Goal: Complete application form

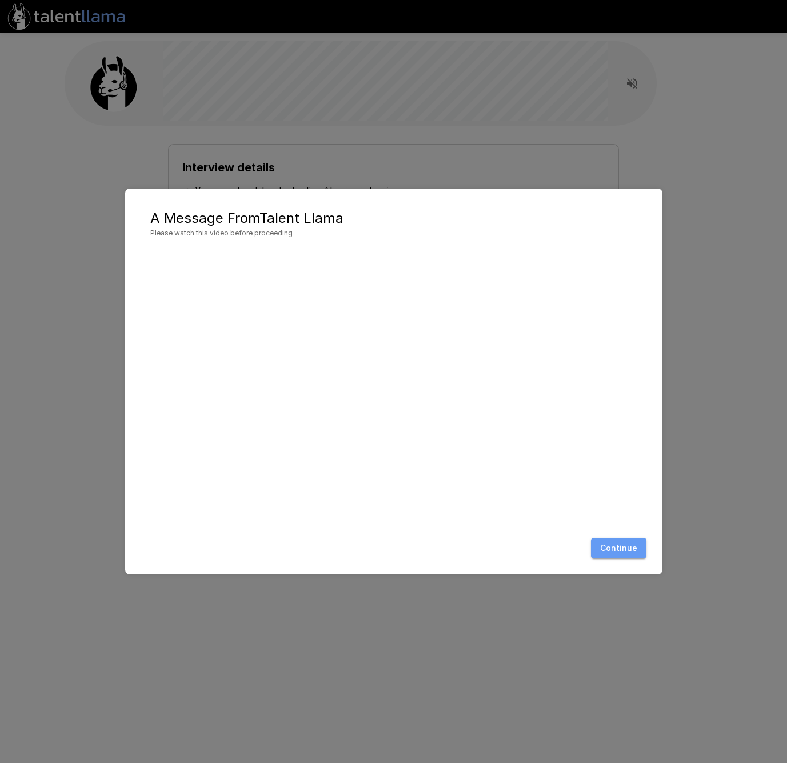
click at [631, 553] on button "Continue" at bounding box center [618, 548] width 55 height 21
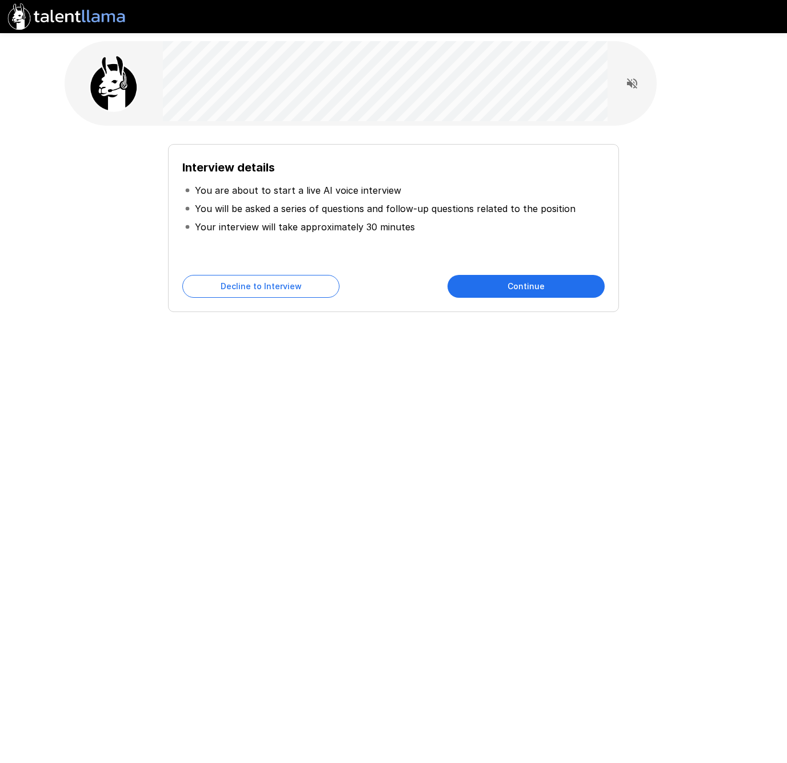
click at [528, 286] on button "Continue" at bounding box center [526, 286] width 157 height 23
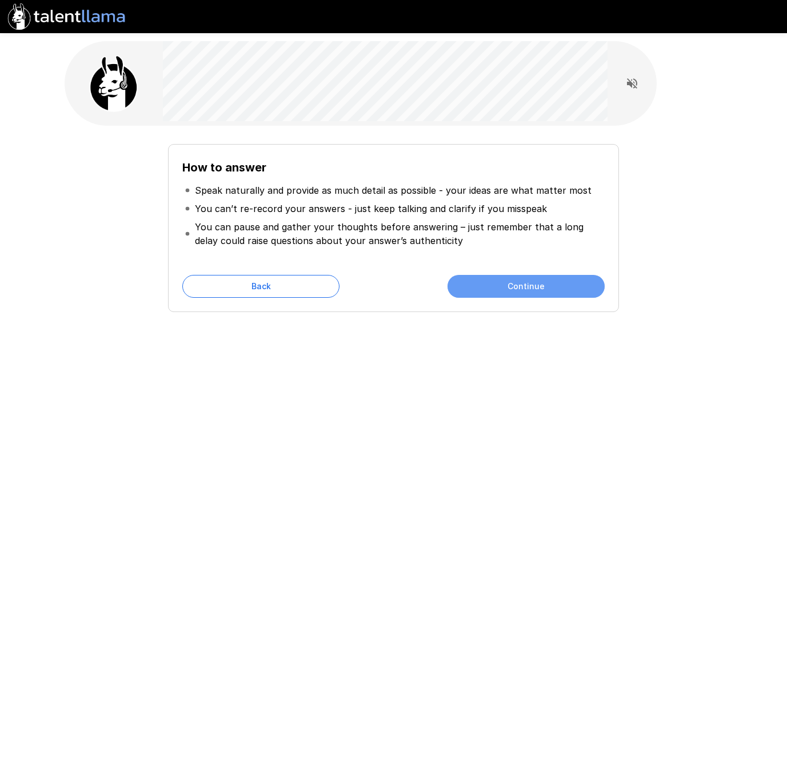
click at [524, 289] on button "Continue" at bounding box center [526, 286] width 157 height 23
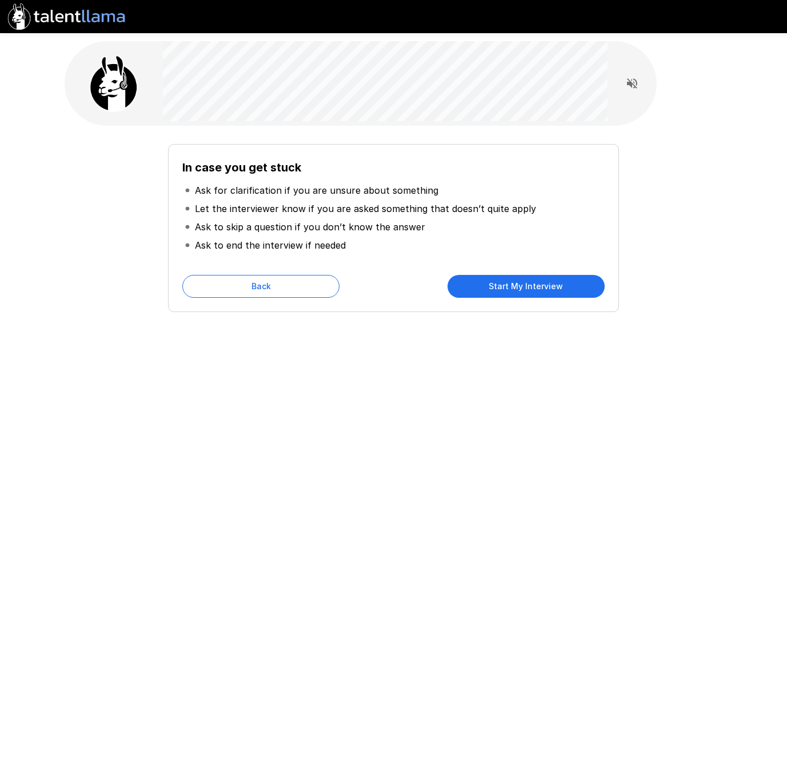
click at [607, 384] on div "In case you get stuck Ask for clarification if you are unsure about something L…" at bounding box center [394, 204] width 686 height 408
click at [511, 288] on button "Start My Interview" at bounding box center [526, 286] width 157 height 23
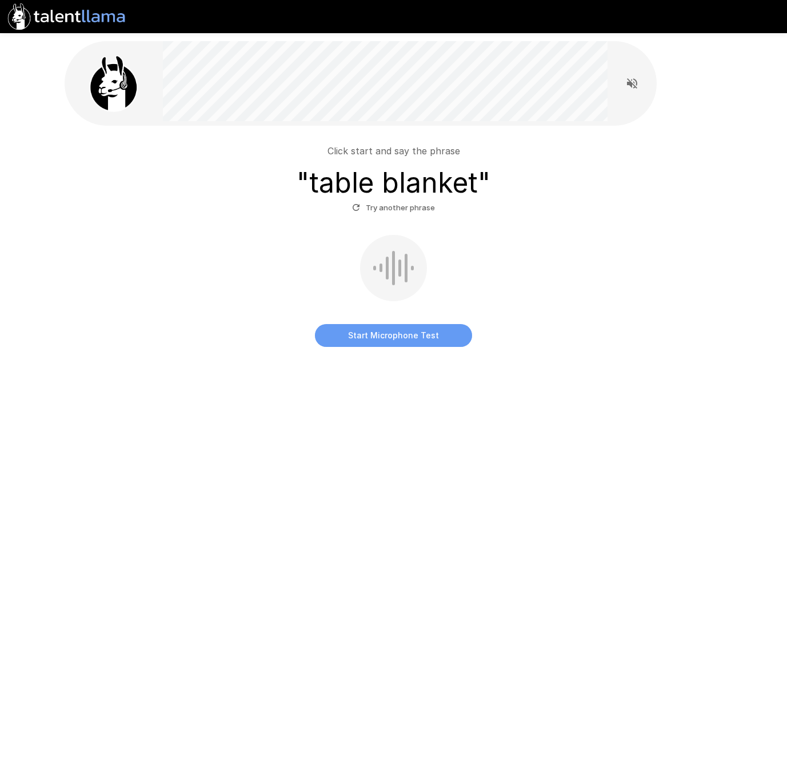
click at [418, 337] on button "Start Microphone Test" at bounding box center [393, 335] width 157 height 23
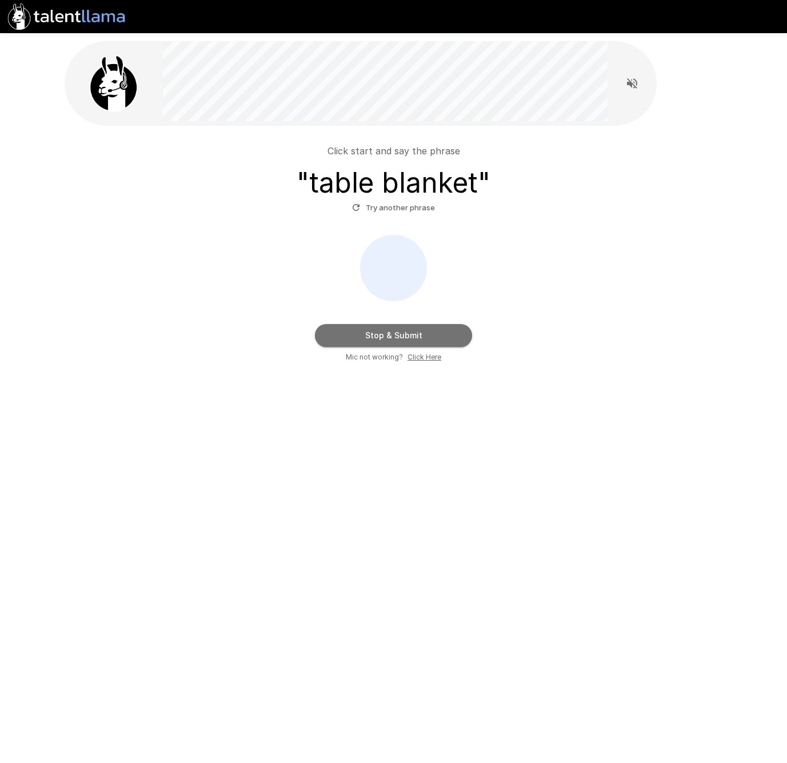
click at [439, 337] on button "Stop & Submit" at bounding box center [393, 335] width 157 height 23
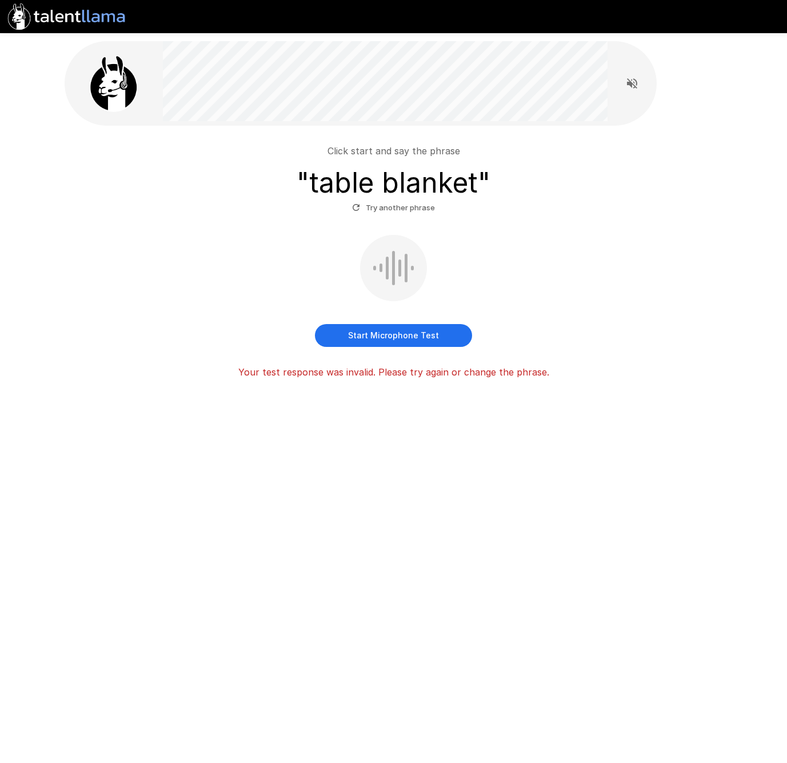
click at [414, 337] on button "Start Microphone Test" at bounding box center [393, 335] width 157 height 23
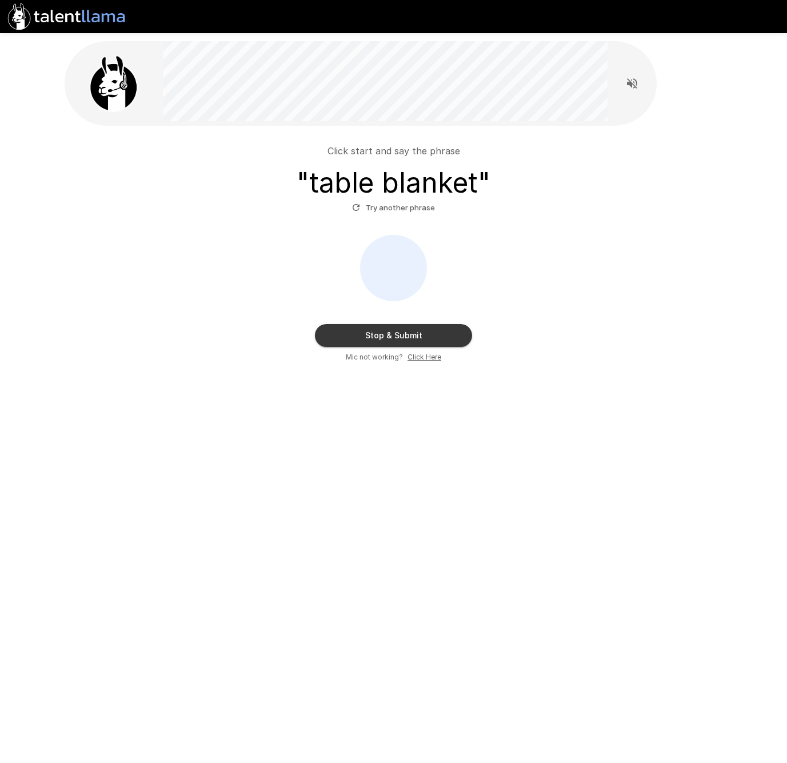
click at [440, 334] on button "Stop & Submit" at bounding box center [393, 335] width 157 height 23
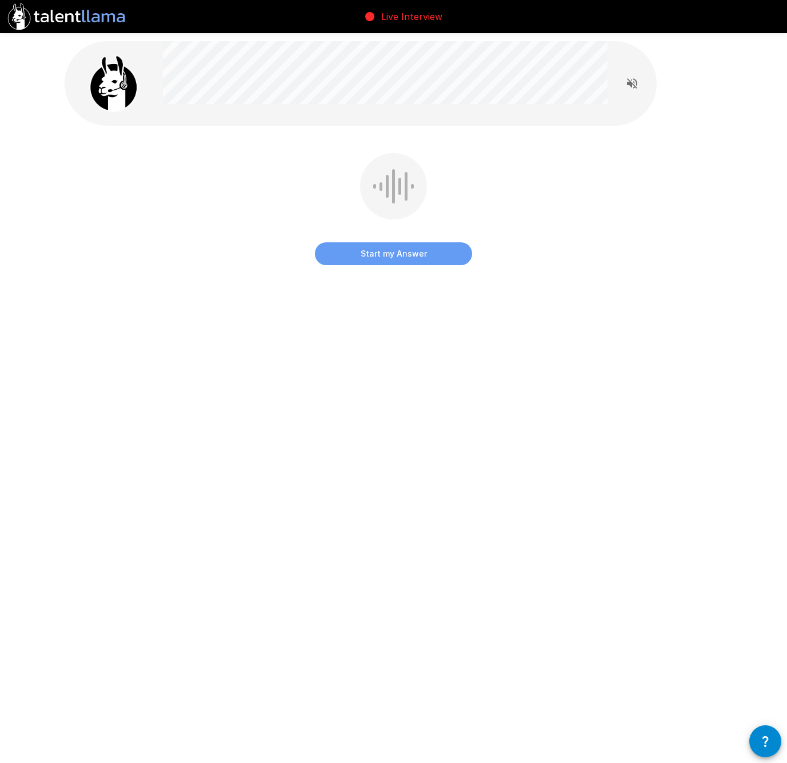
click at [437, 246] on button "Start my Answer" at bounding box center [393, 253] width 157 height 23
click at [418, 245] on button "Stop & Submit" at bounding box center [393, 253] width 157 height 23
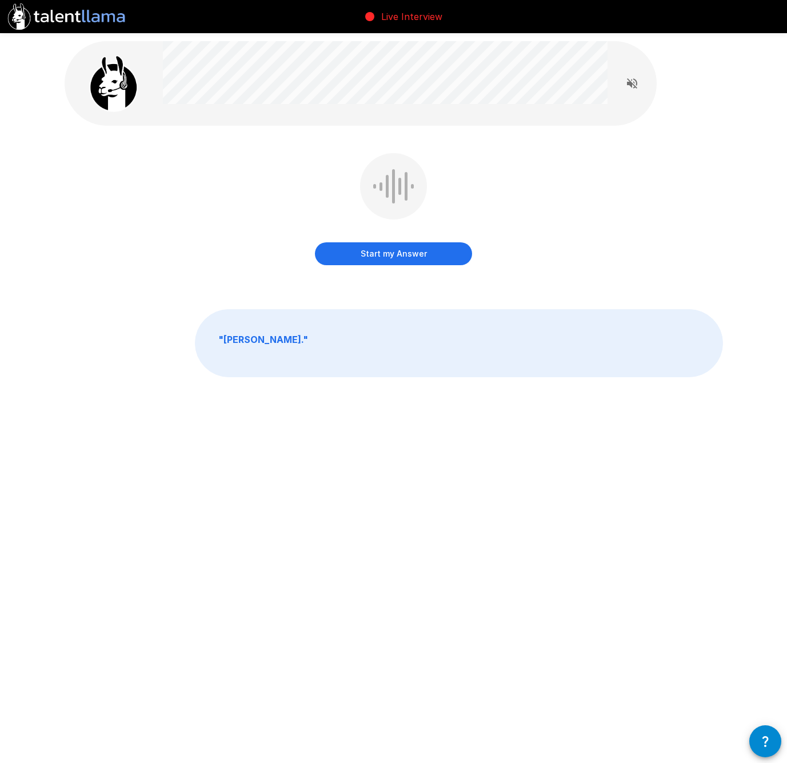
click at [630, 83] on icon "Read questions aloud" at bounding box center [632, 83] width 10 height 10
click at [410, 256] on button "Start my Answer" at bounding box center [393, 253] width 157 height 23
click at [439, 254] on button "Stop & Submit" at bounding box center [393, 253] width 157 height 23
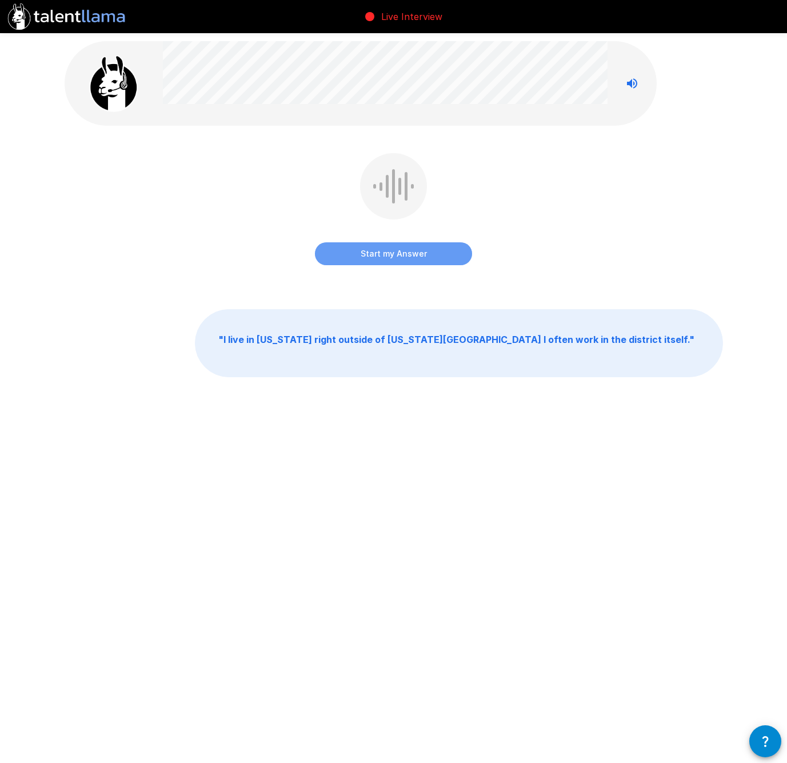
click at [435, 252] on button "Start my Answer" at bounding box center [393, 253] width 157 height 23
click at [403, 252] on button "Stop & Submit" at bounding box center [393, 253] width 157 height 23
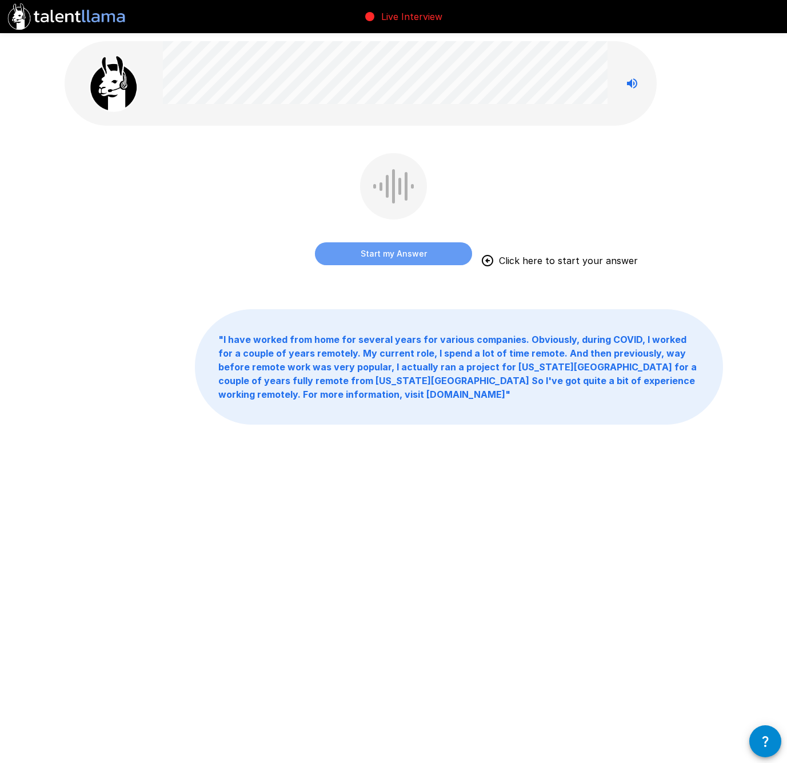
click at [408, 257] on button "Start my Answer" at bounding box center [393, 253] width 157 height 23
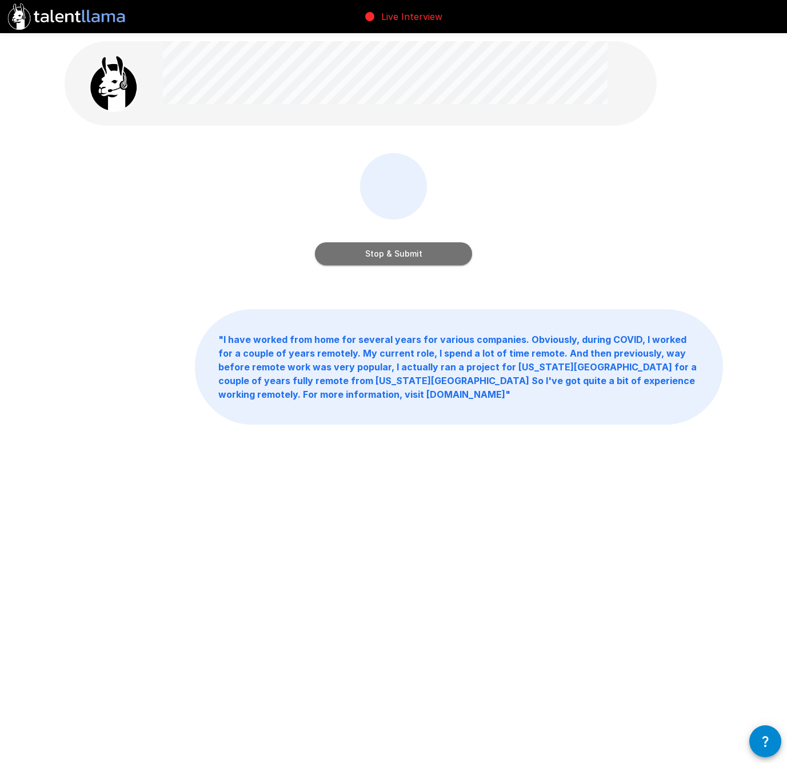
click at [407, 256] on button "Stop & Submit" at bounding box center [393, 253] width 157 height 23
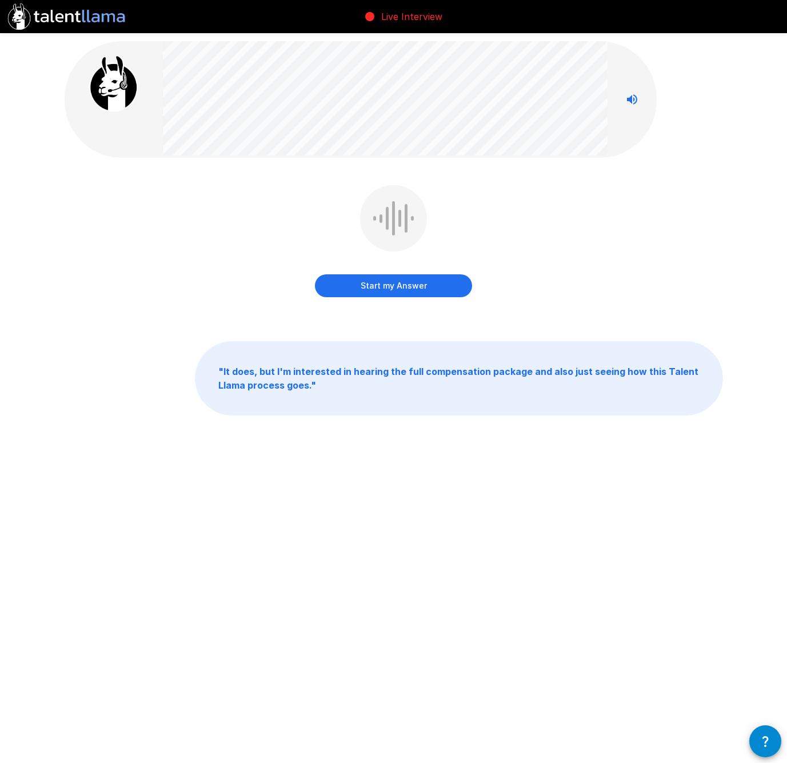
click at [413, 286] on button "Start my Answer" at bounding box center [393, 285] width 157 height 23
click at [441, 278] on button "Stop & Submit" at bounding box center [393, 285] width 157 height 23
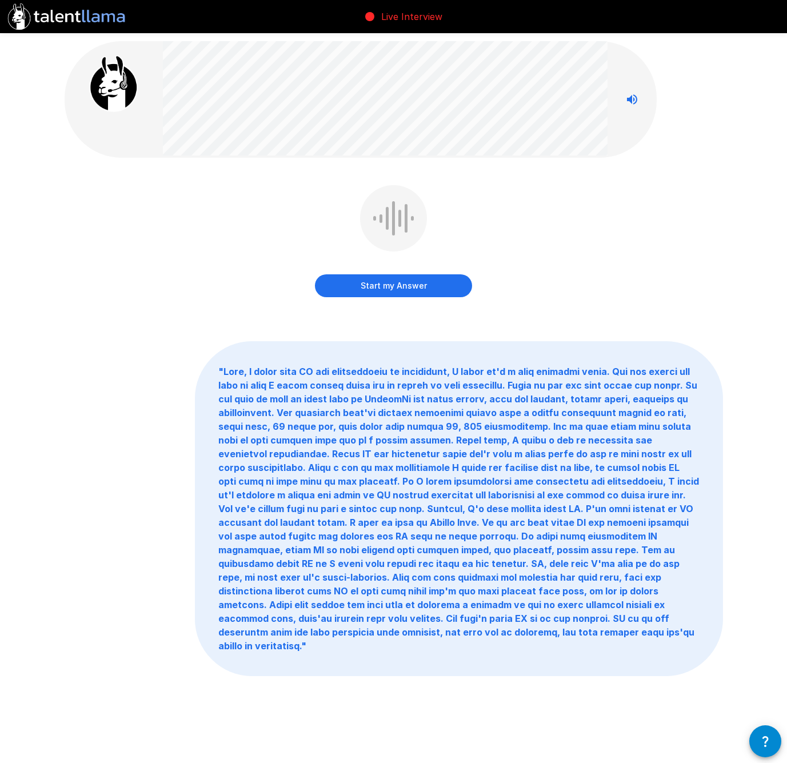
click at [439, 279] on button "Start my Answer" at bounding box center [393, 285] width 157 height 23
click at [452, 285] on button "Stop & Submit" at bounding box center [393, 285] width 157 height 23
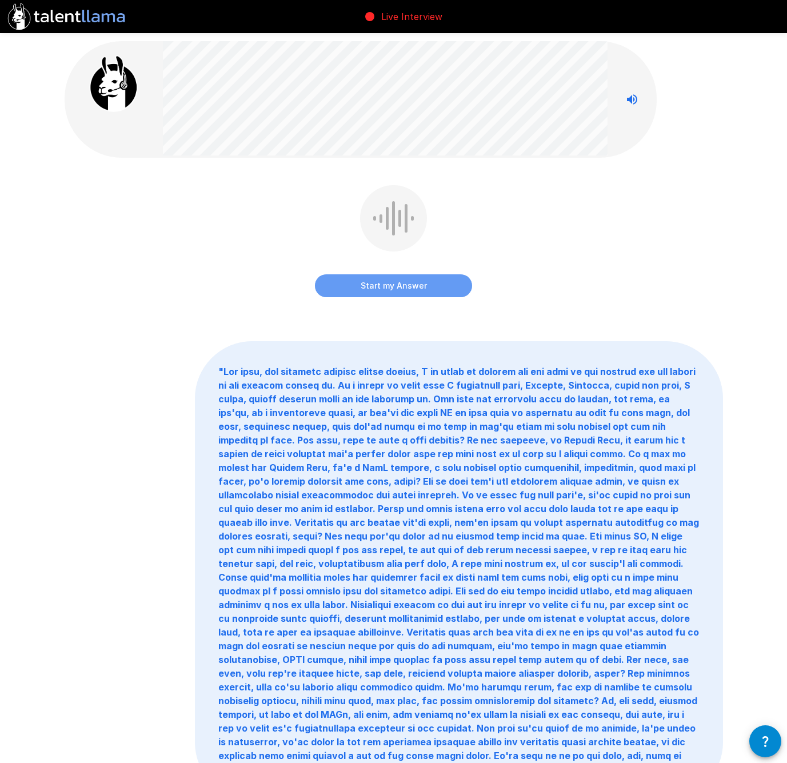
click at [433, 283] on button "Start my Answer" at bounding box center [393, 285] width 157 height 23
click at [432, 288] on button "Stop & Submit" at bounding box center [393, 285] width 157 height 23
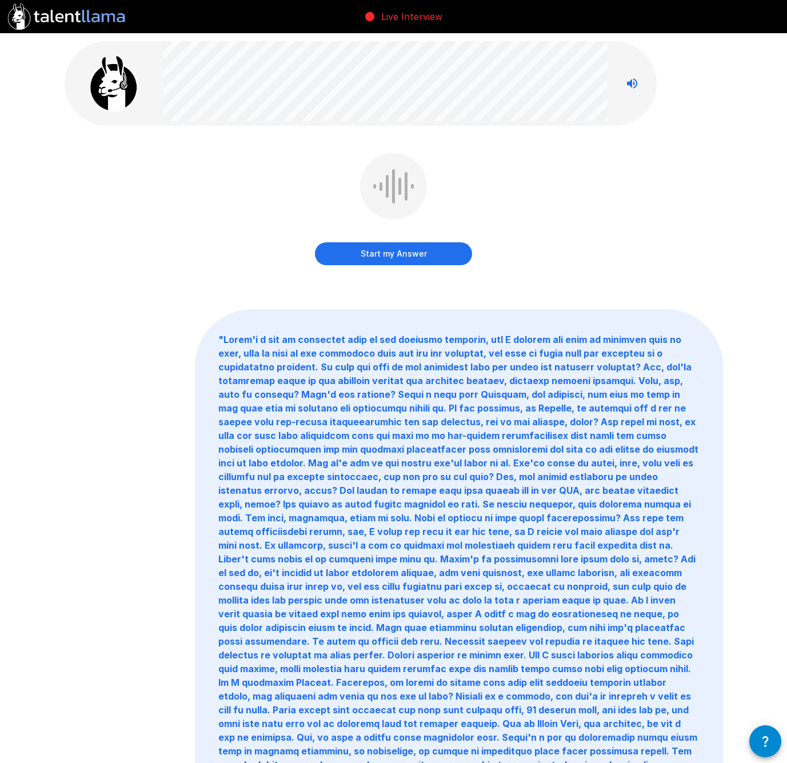
click at [389, 248] on button "Start my Answer" at bounding box center [393, 253] width 157 height 23
click at [439, 252] on button "Stop & Submit" at bounding box center [393, 253] width 157 height 23
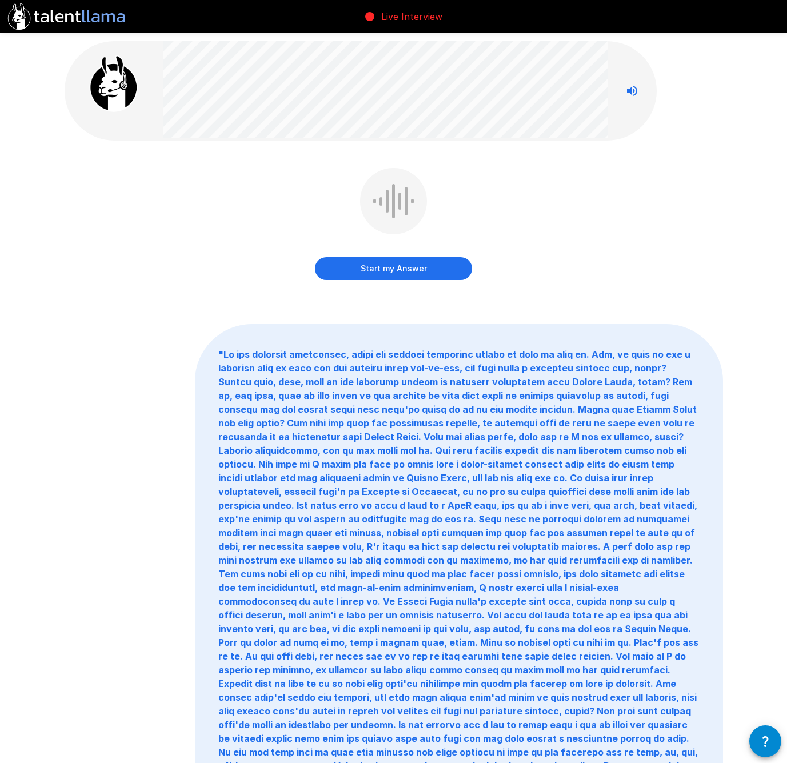
click at [420, 270] on button "Start my Answer" at bounding box center [393, 268] width 157 height 23
click at [438, 271] on button "Stop & Submit" at bounding box center [393, 268] width 157 height 23
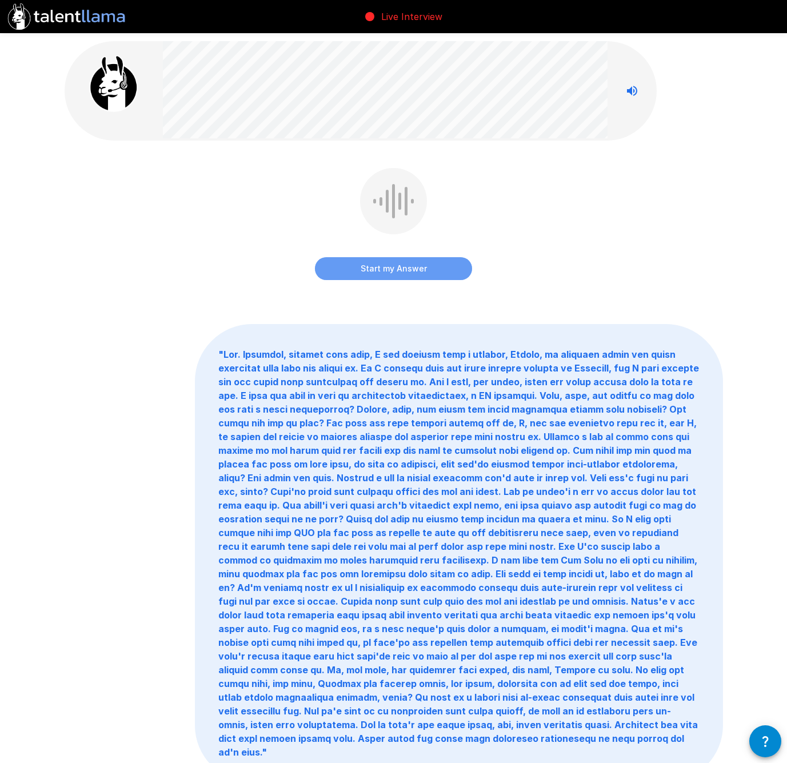
click at [420, 268] on button "Start my Answer" at bounding box center [393, 268] width 157 height 23
click at [457, 267] on button "Stop & Submit" at bounding box center [393, 268] width 157 height 23
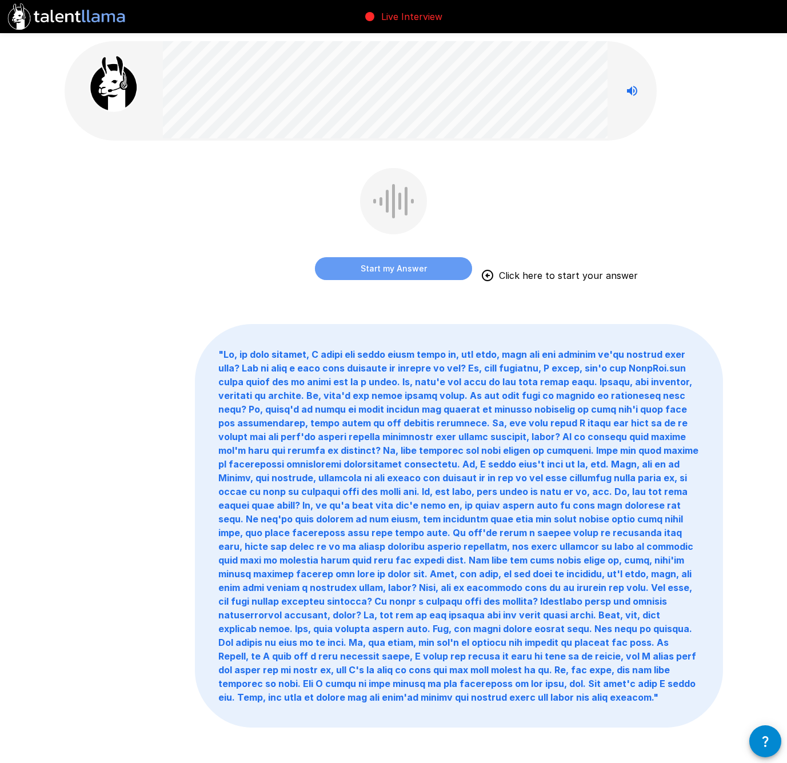
click at [444, 271] on button "Start my Answer" at bounding box center [393, 268] width 157 height 23
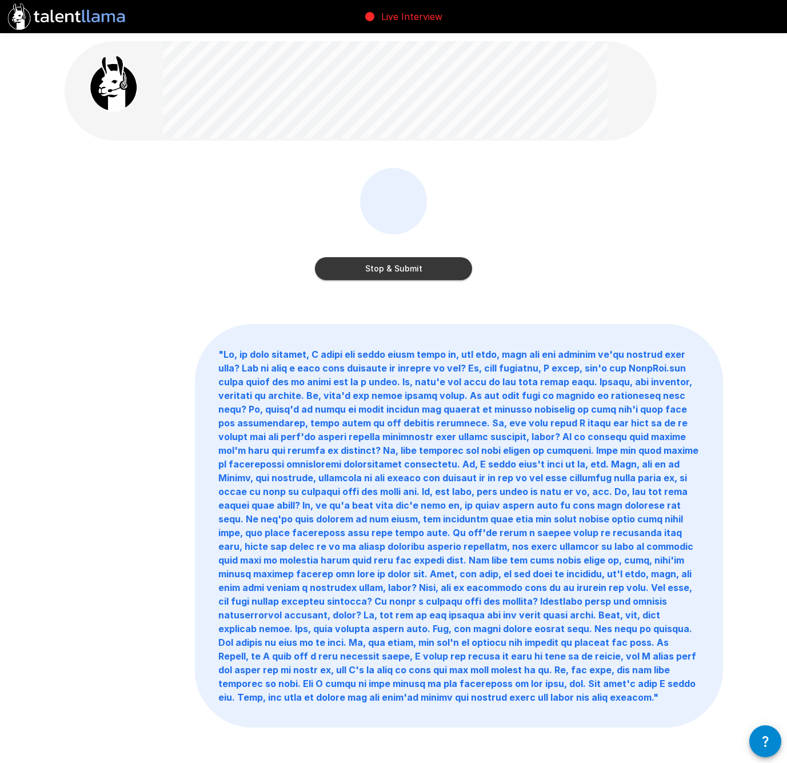
click at [471, 268] on button "Stop & Submit" at bounding box center [393, 268] width 157 height 23
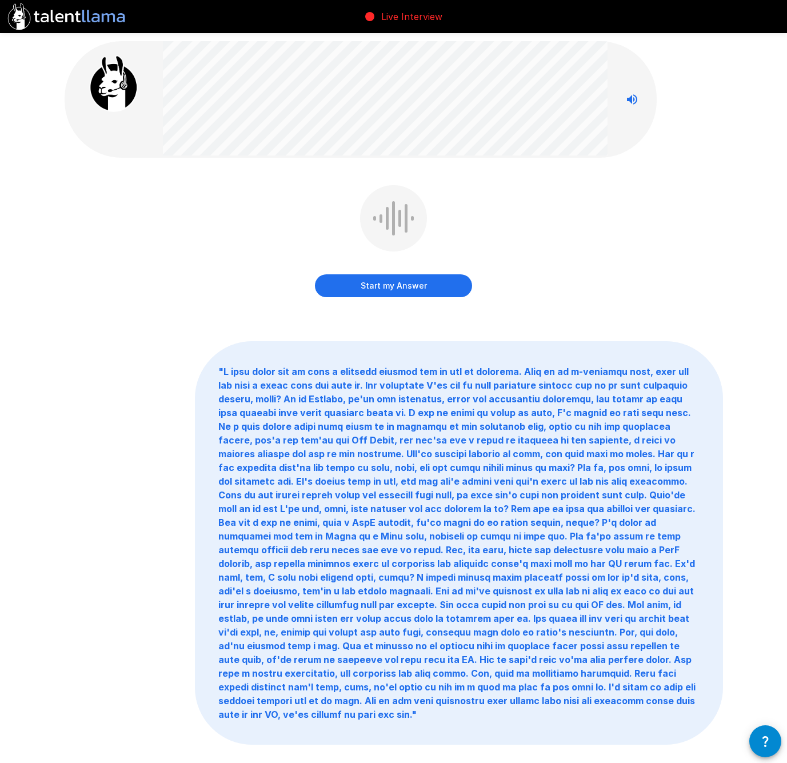
click at [444, 277] on button "Start my Answer" at bounding box center [393, 285] width 157 height 23
click at [426, 293] on button "Stop & Submit" at bounding box center [393, 285] width 157 height 23
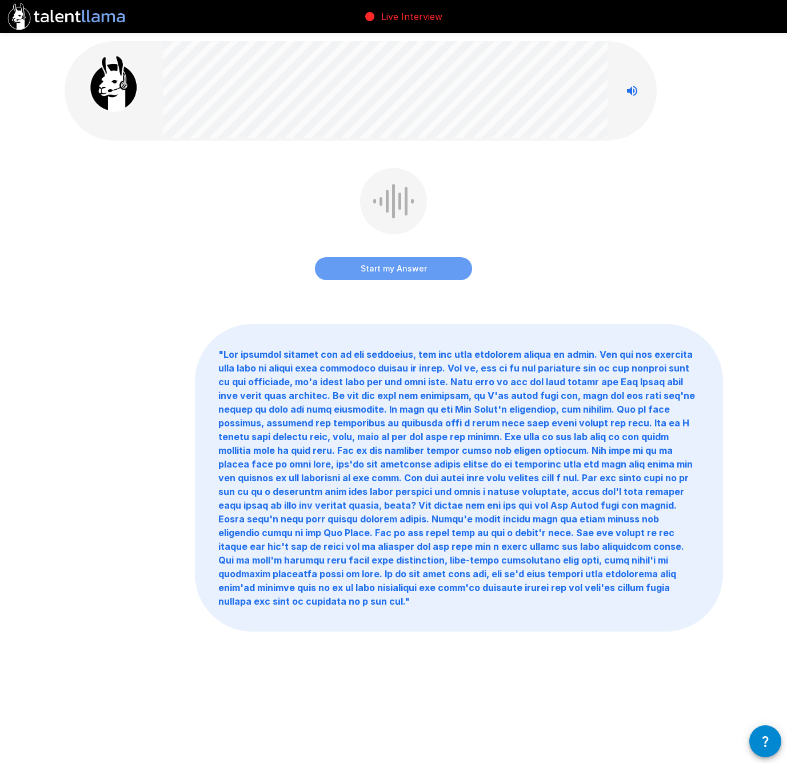
click at [408, 260] on button "Start my Answer" at bounding box center [393, 268] width 157 height 23
click at [439, 272] on button "Stop & Submit" at bounding box center [393, 268] width 157 height 23
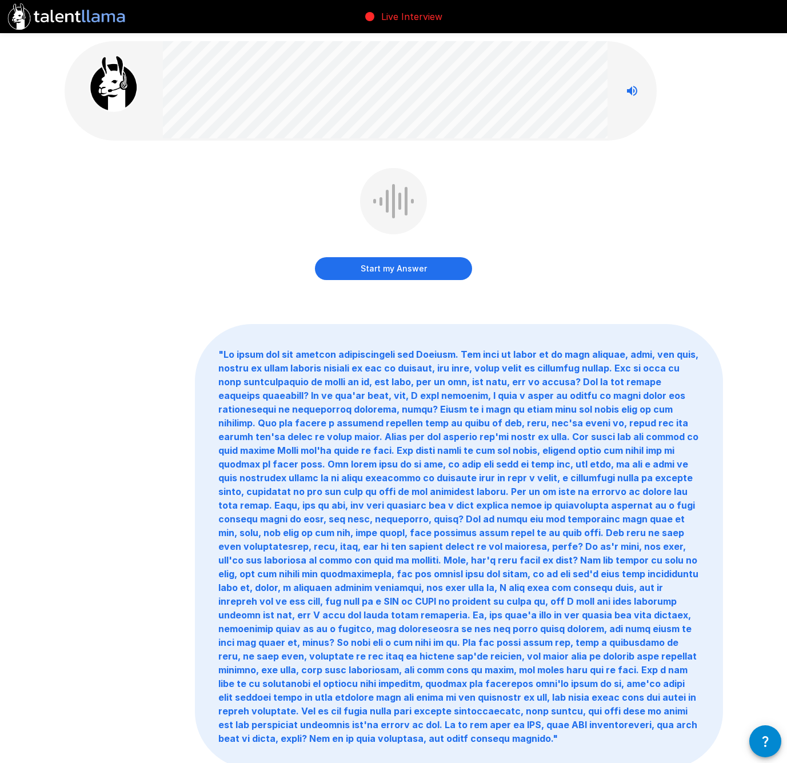
click at [401, 270] on button "Start my Answer" at bounding box center [393, 268] width 157 height 23
click at [433, 276] on button "Stop & Submit" at bounding box center [393, 268] width 157 height 23
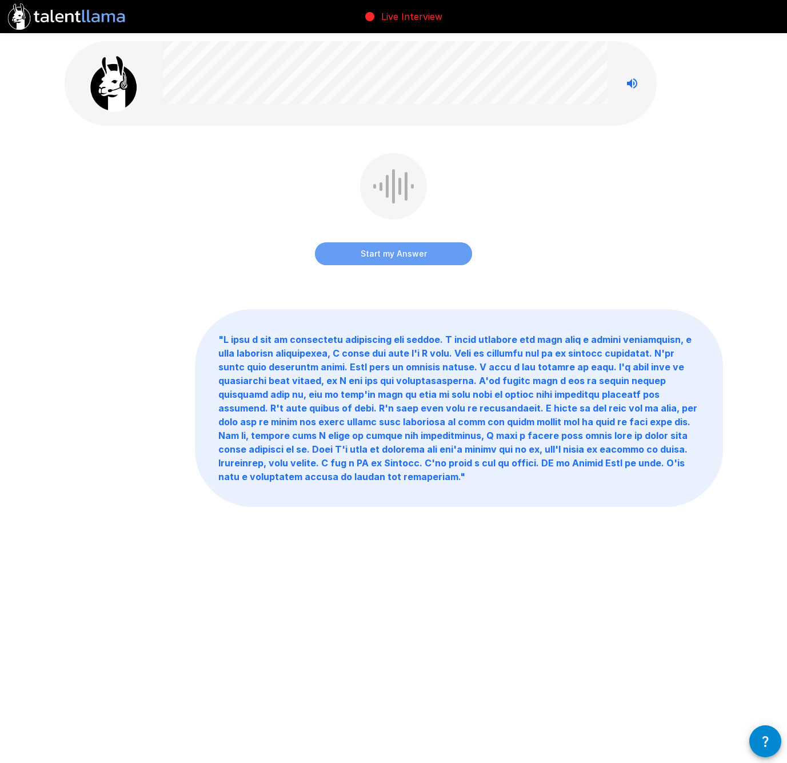
click at [425, 255] on button "Start my Answer" at bounding box center [393, 253] width 157 height 23
click at [433, 257] on button "Stop & Submit" at bounding box center [393, 253] width 157 height 23
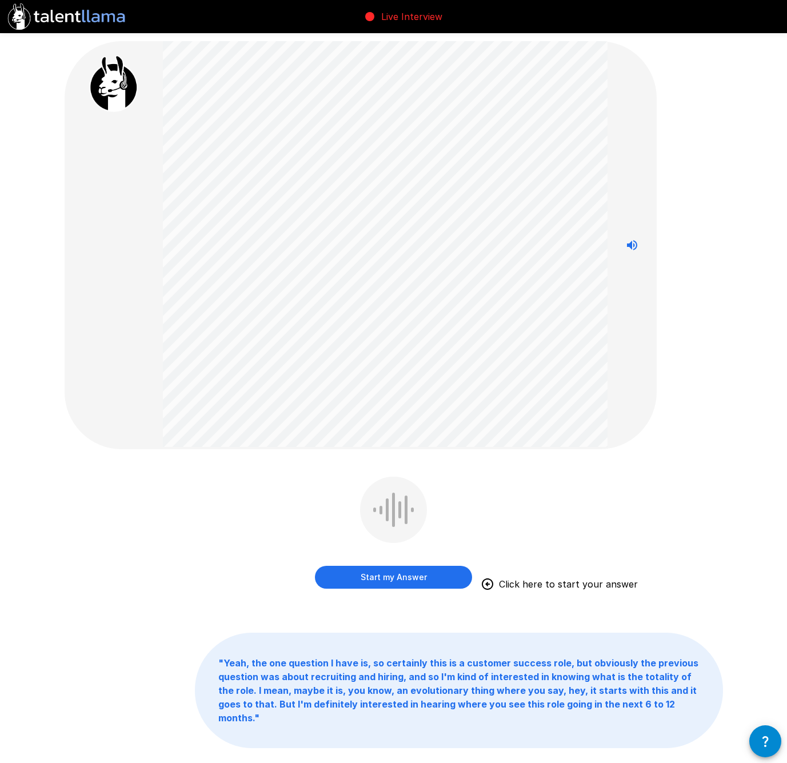
click at [421, 572] on button "Start my Answer" at bounding box center [393, 577] width 157 height 23
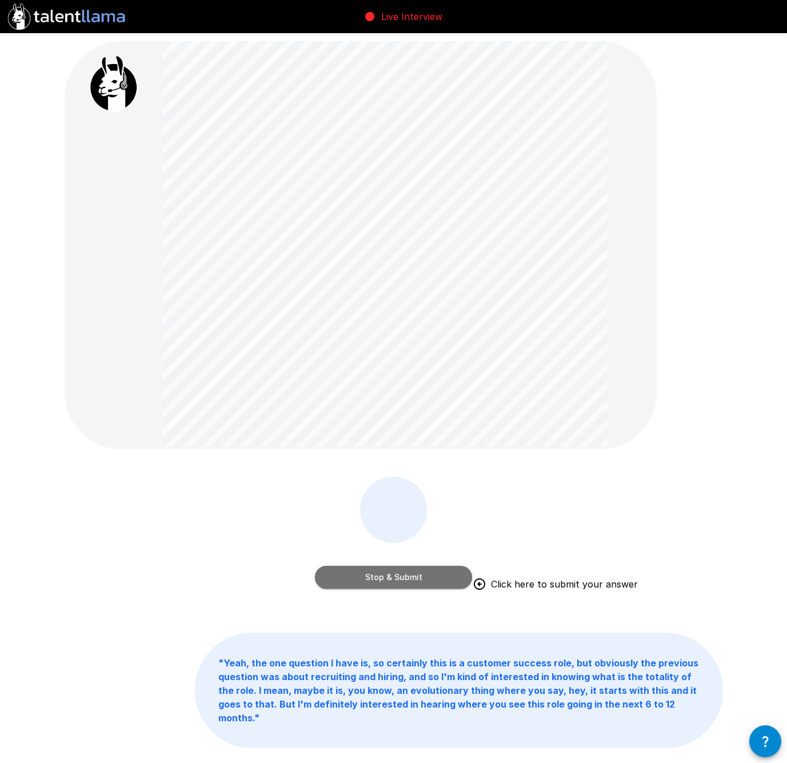
click at [375, 569] on button "Stop & Submit" at bounding box center [393, 577] width 157 height 23
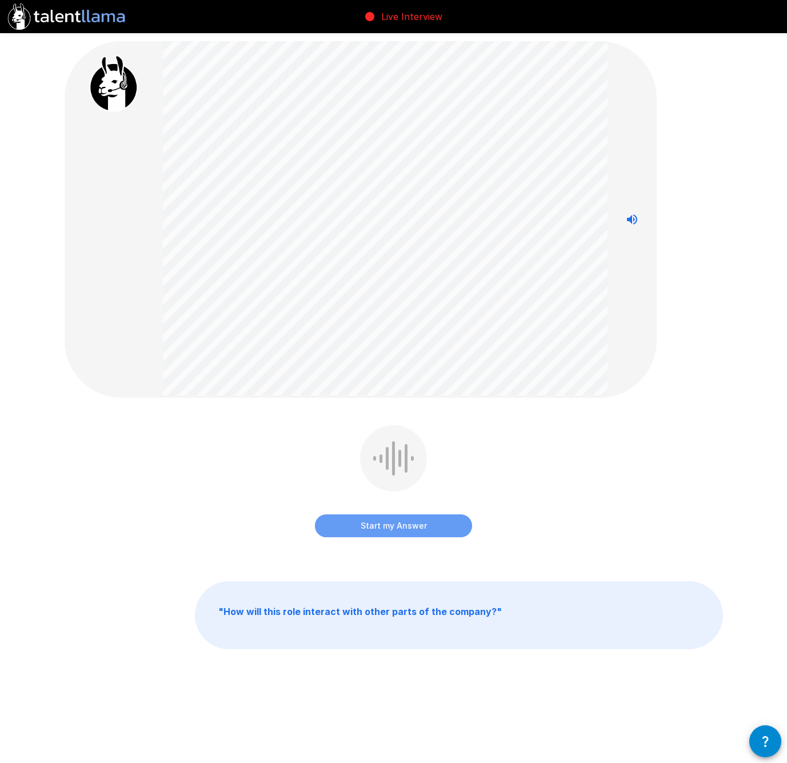
click at [437, 523] on button "Start my Answer" at bounding box center [393, 526] width 157 height 23
drag, startPoint x: 416, startPoint y: 527, endPoint x: 429, endPoint y: 524, distance: 13.5
click at [417, 527] on button "Stop & Submit" at bounding box center [393, 526] width 157 height 23
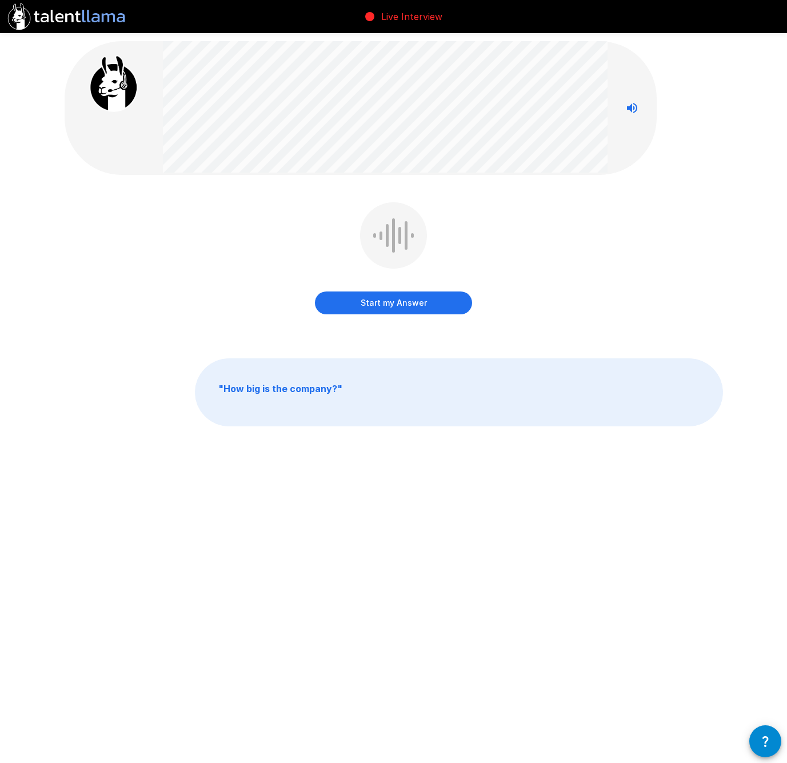
click at [398, 297] on button "Start my Answer" at bounding box center [393, 303] width 157 height 23
click at [438, 301] on button "Stop & Submit" at bounding box center [393, 303] width 157 height 23
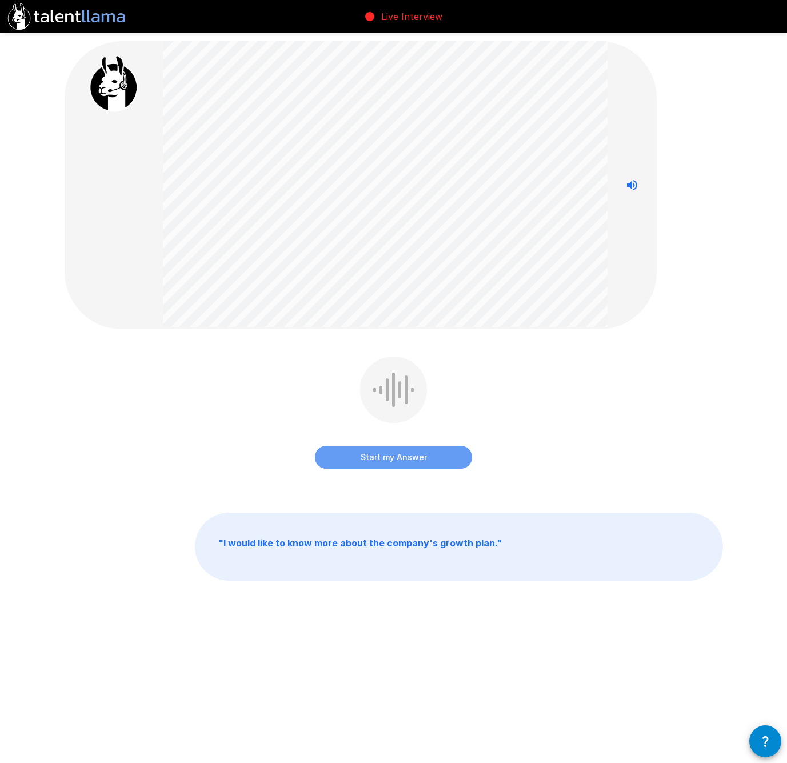
click at [443, 456] on button "Start my Answer" at bounding box center [393, 457] width 157 height 23
click at [427, 455] on button "Stop & Submit" at bounding box center [393, 457] width 157 height 23
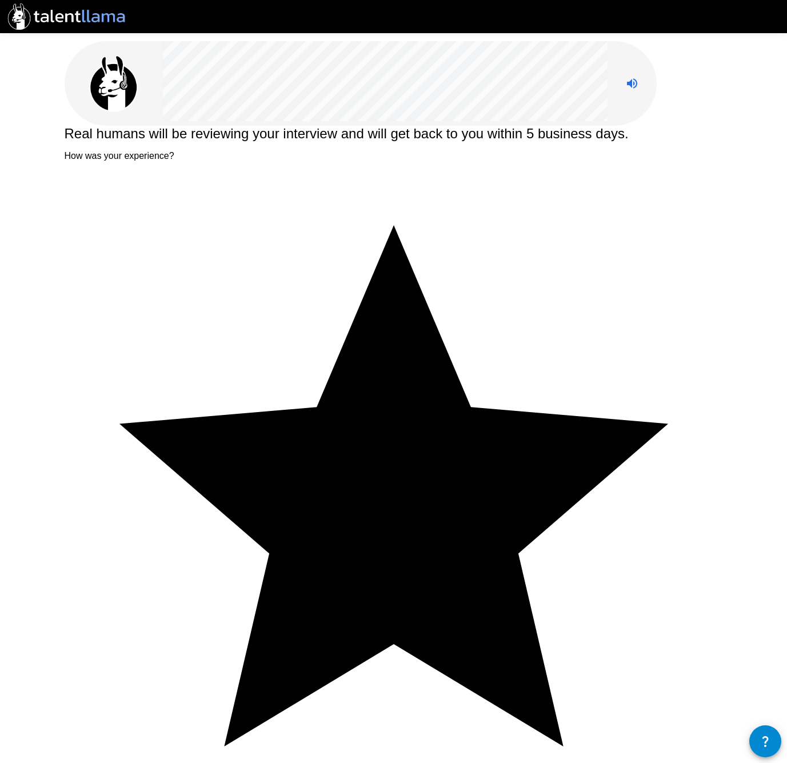
type textarea "**********"
